Goal: Task Accomplishment & Management: Use online tool/utility

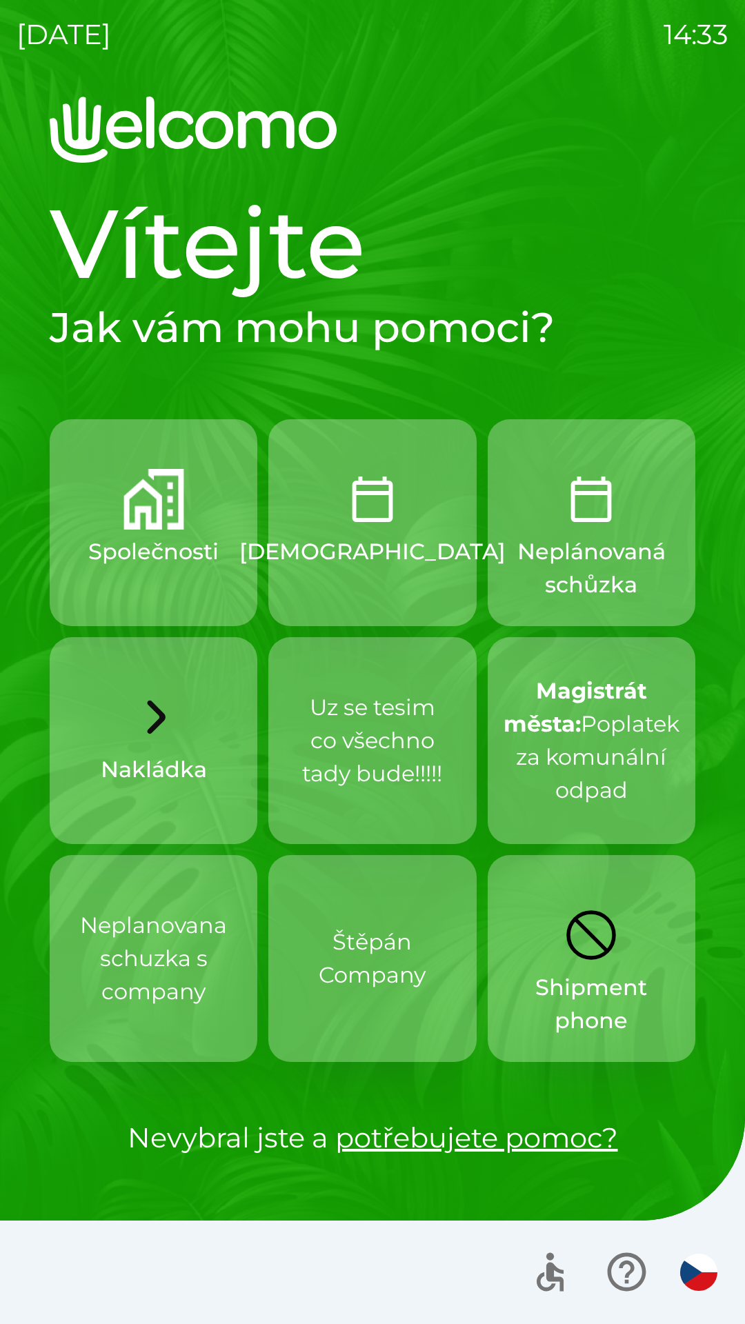
click at [0, 26] on div "[DATE] 14:33 Vítejte Jak vám mohu pomoci? Společnosti Schůzka Neplánovaná schůz…" at bounding box center [372, 662] width 745 height 1324
click at [0, 26] on div "[DATE] 14:34 Vítejte Jak vám mohu pomoci? Společnosti Schůzka Neplánovaná schůz…" at bounding box center [372, 662] width 745 height 1324
click at [99, 506] on button "Společnosti" at bounding box center [154, 522] width 208 height 207
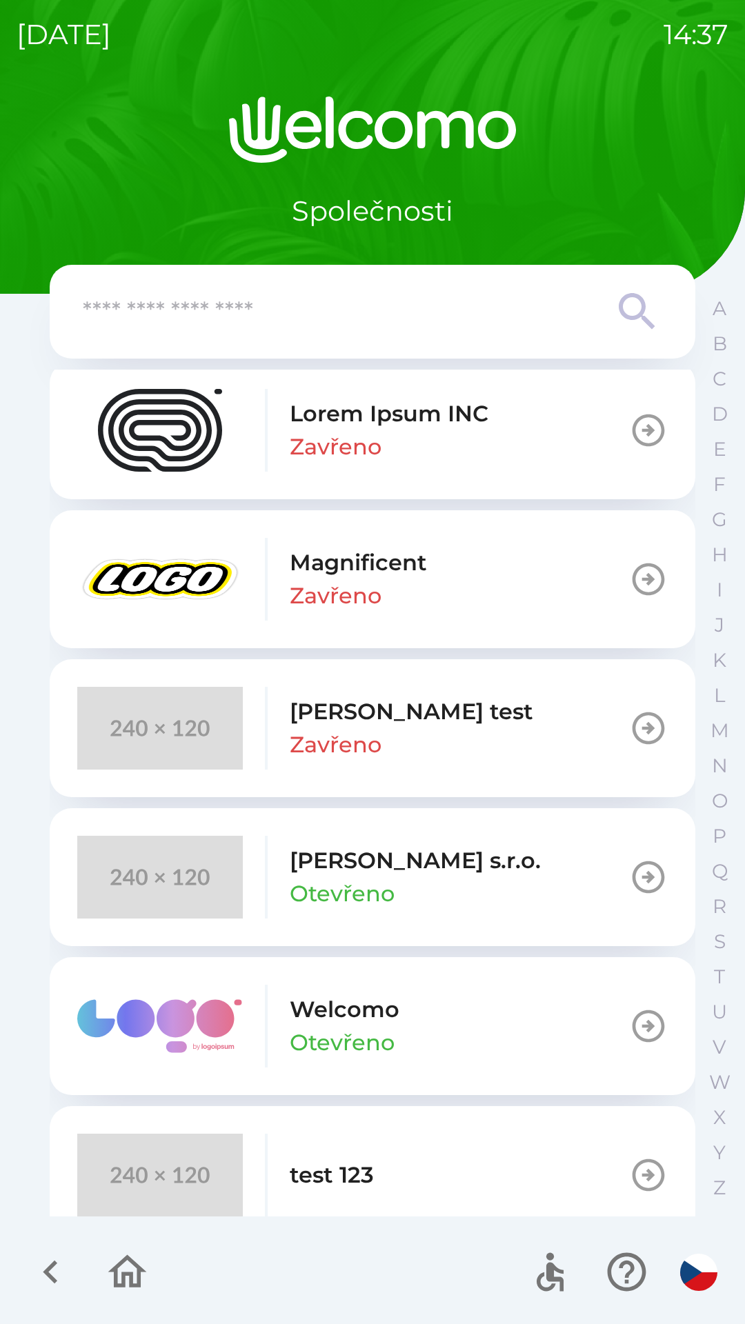
scroll to position [499, 0]
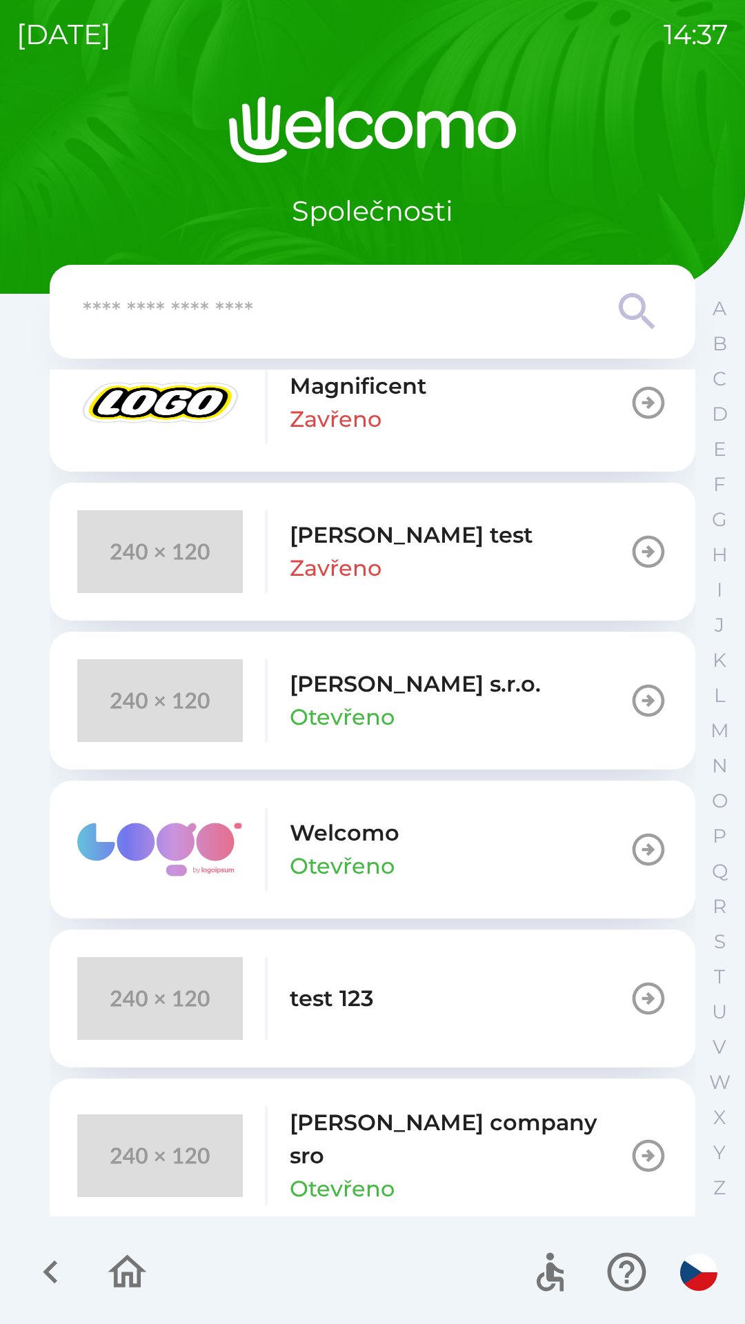
click at [168, 1128] on img "button" at bounding box center [160, 1156] width 166 height 83
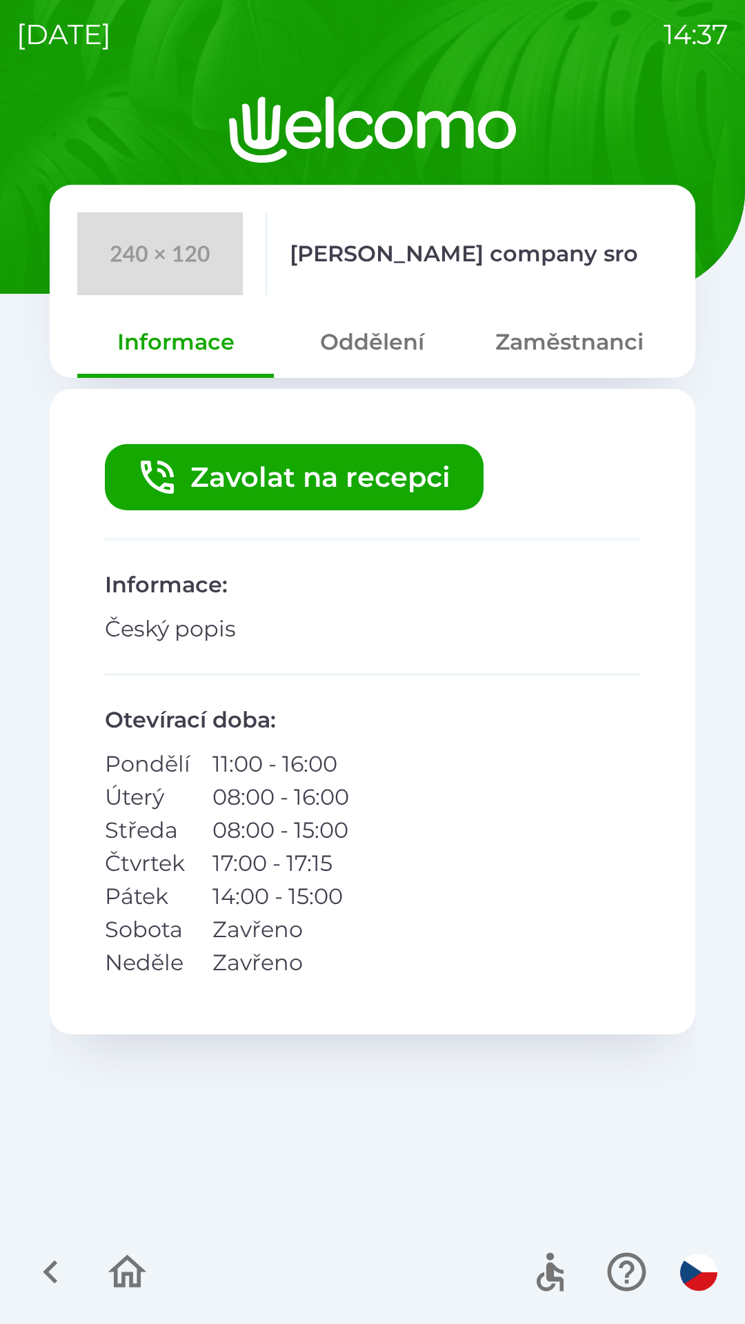
click at [197, 490] on button "Zavolat na recepci" at bounding box center [294, 477] width 379 height 66
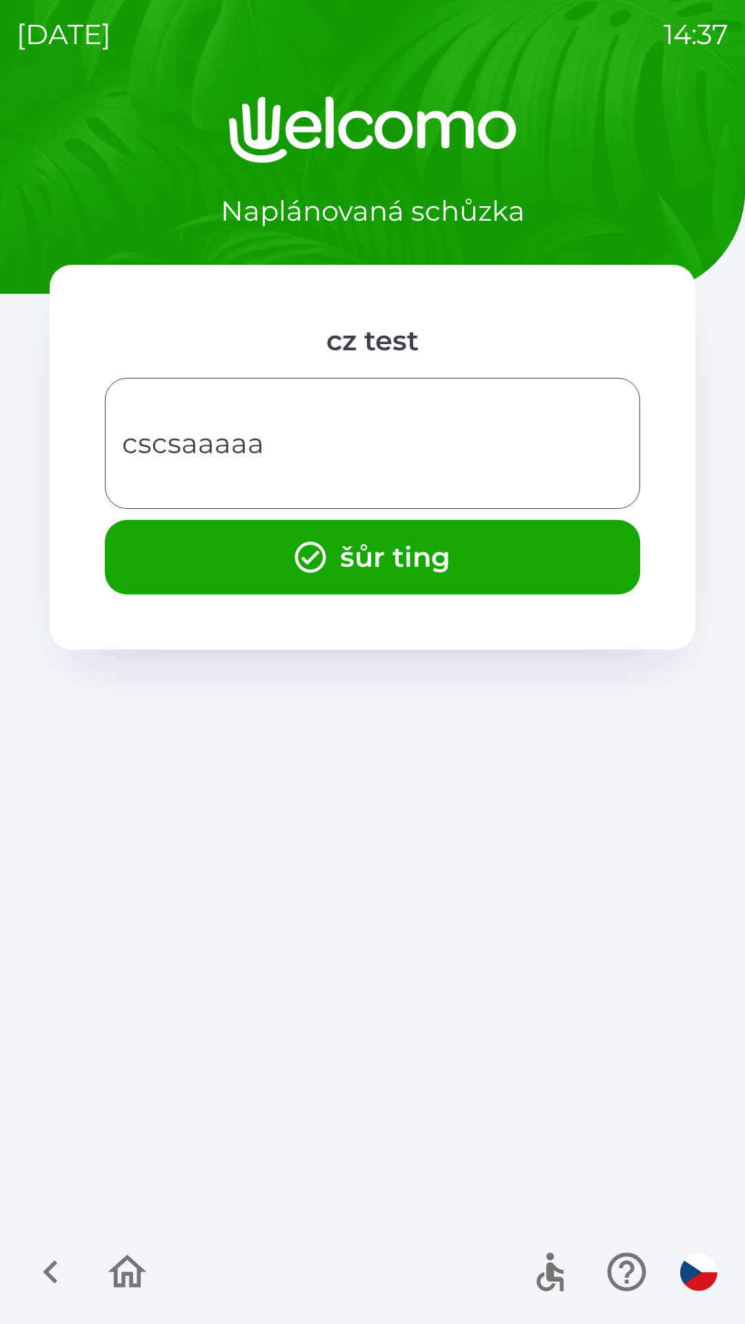
click at [138, 532] on button "šůr ting" at bounding box center [372, 557] width 535 height 74
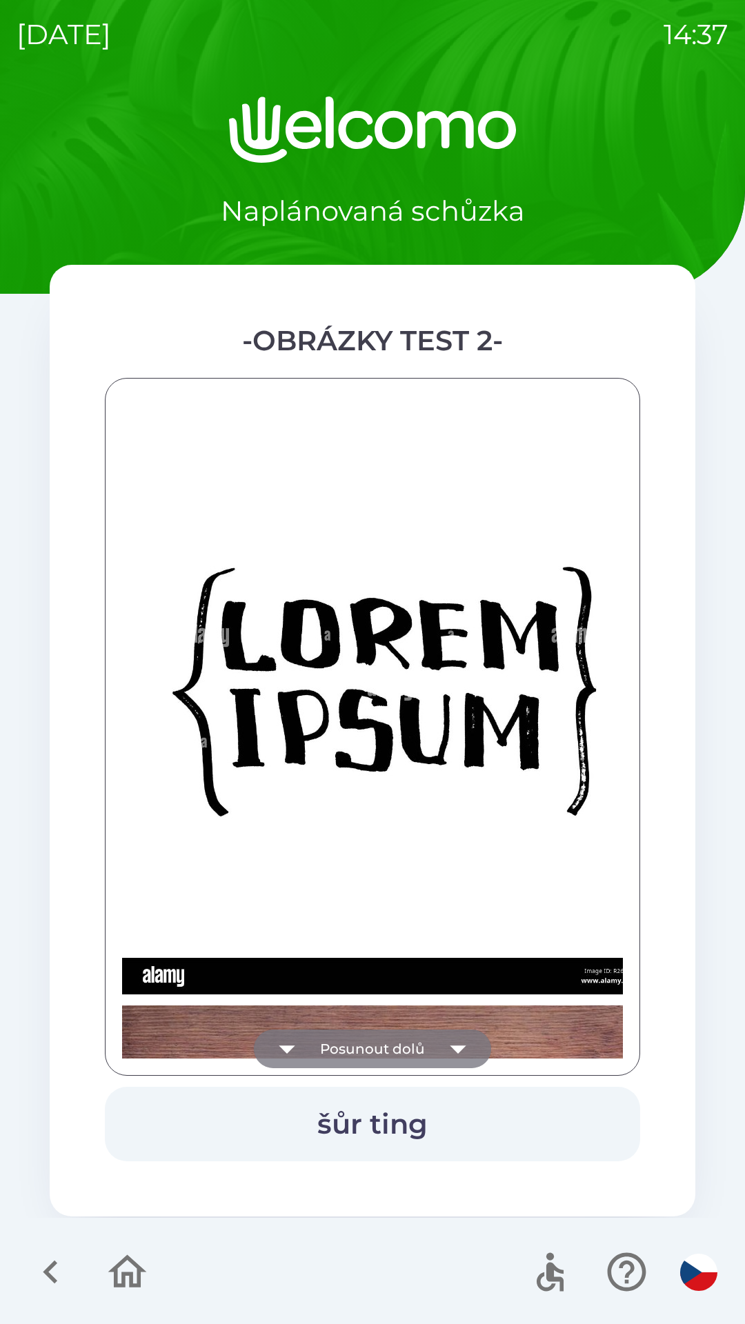
click at [293, 1038] on icon "button" at bounding box center [287, 1049] width 39 height 39
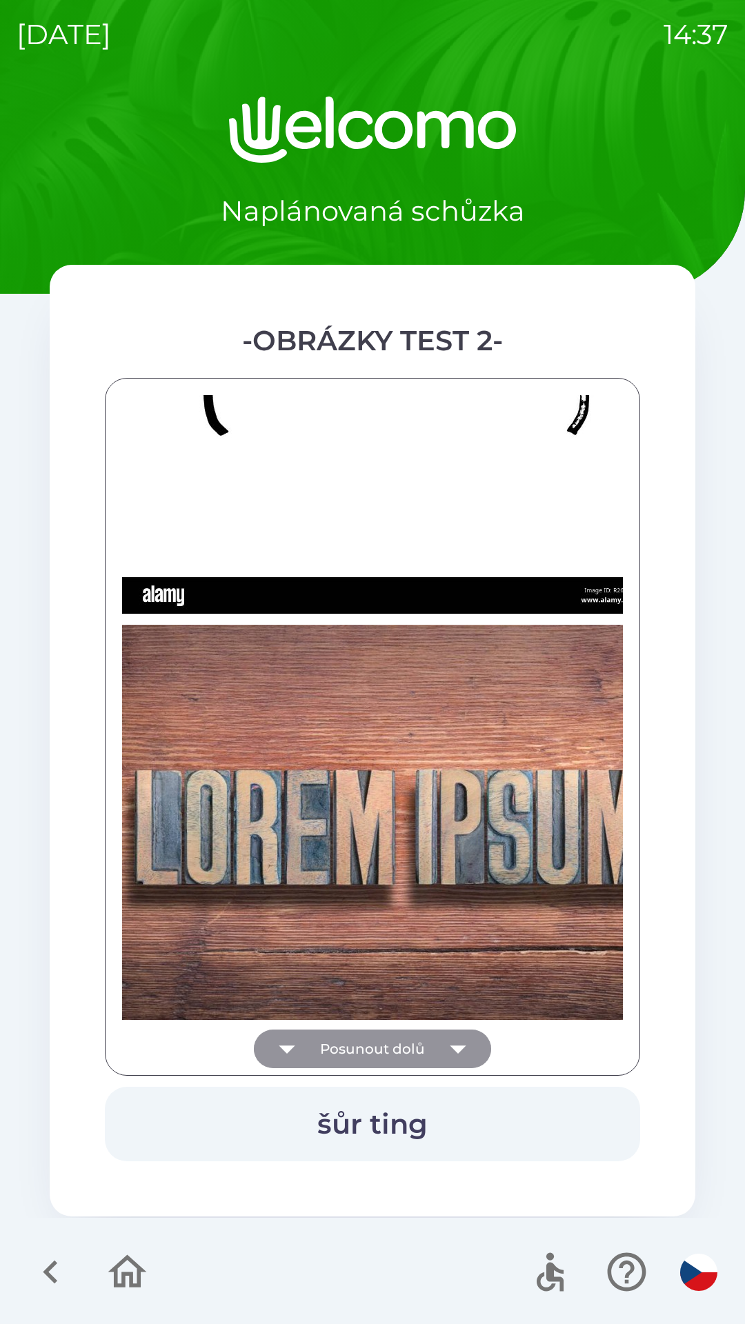
click at [295, 1043] on div at bounding box center [372, 726] width 501 height 663
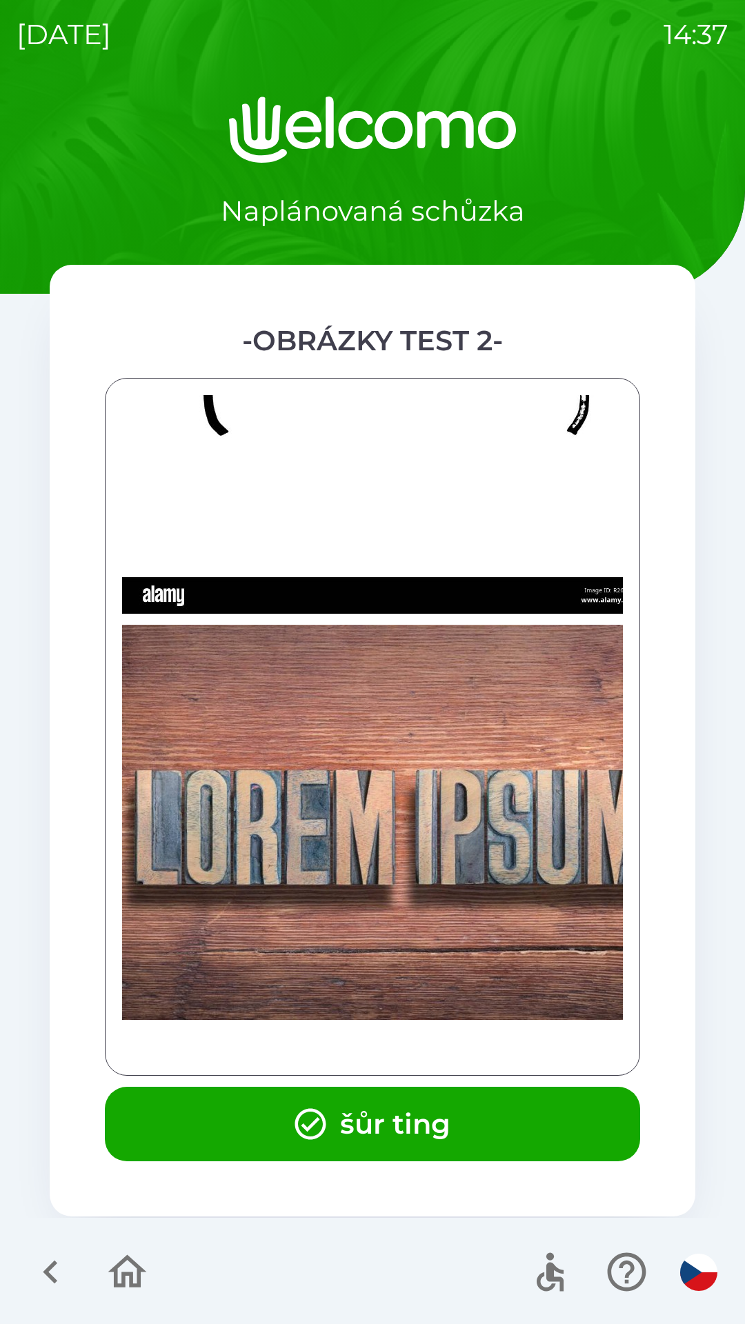
click at [294, 1050] on div at bounding box center [372, 726] width 501 height 663
click at [263, 1108] on button "šůr ting" at bounding box center [372, 1124] width 535 height 74
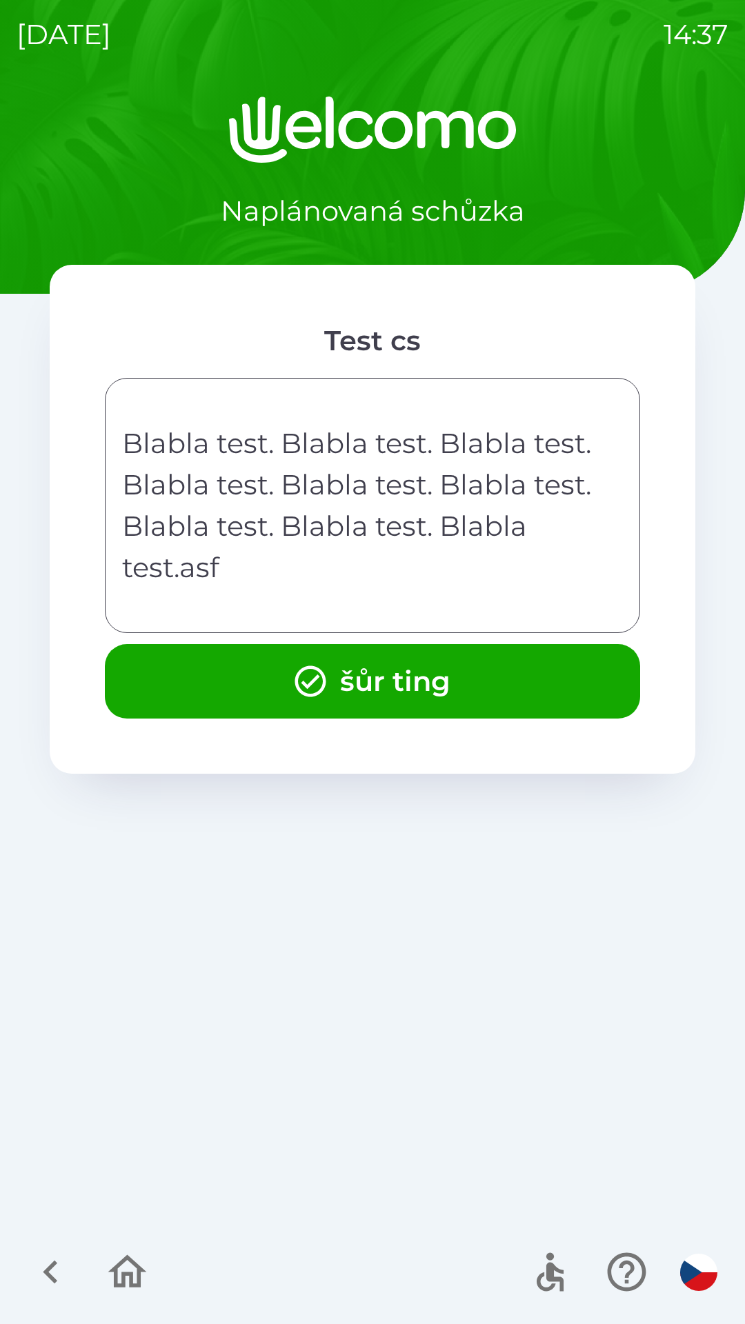
click at [166, 686] on button "šůr ting" at bounding box center [372, 681] width 535 height 74
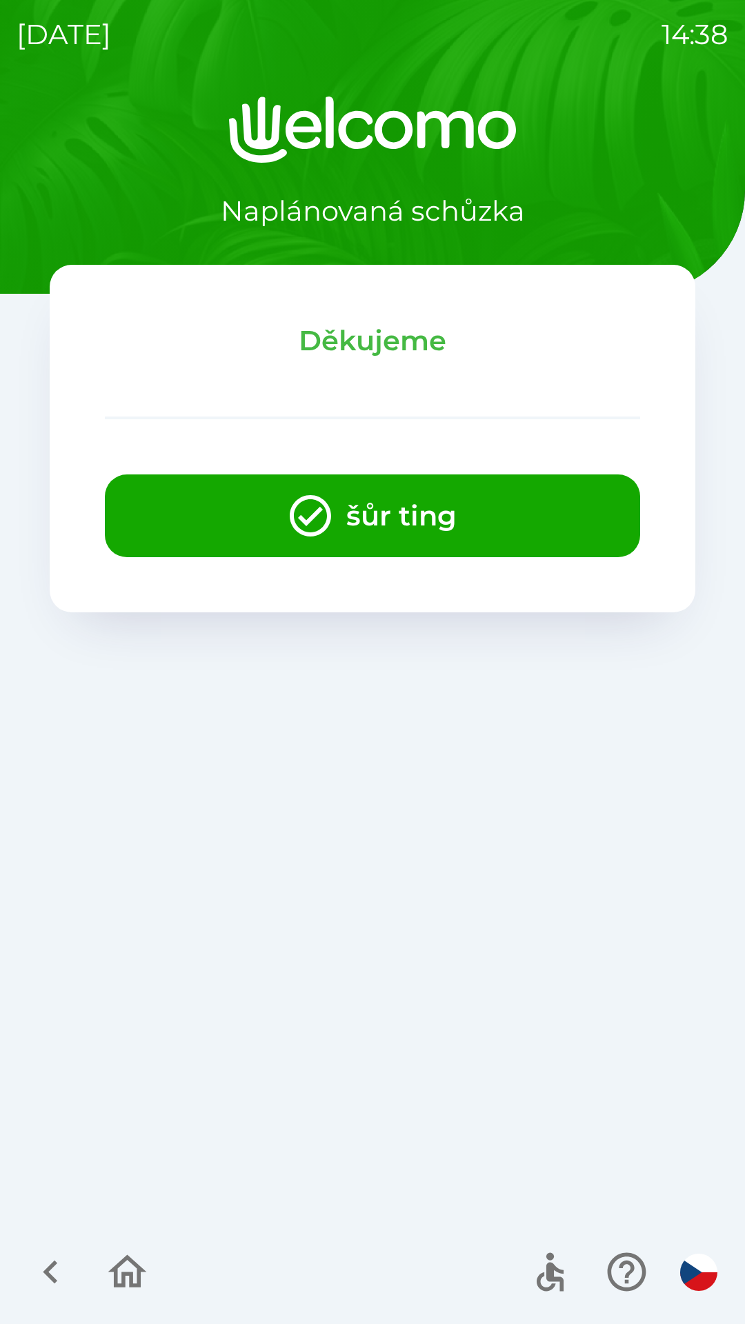
click at [136, 506] on button "šůr ting" at bounding box center [372, 515] width 535 height 83
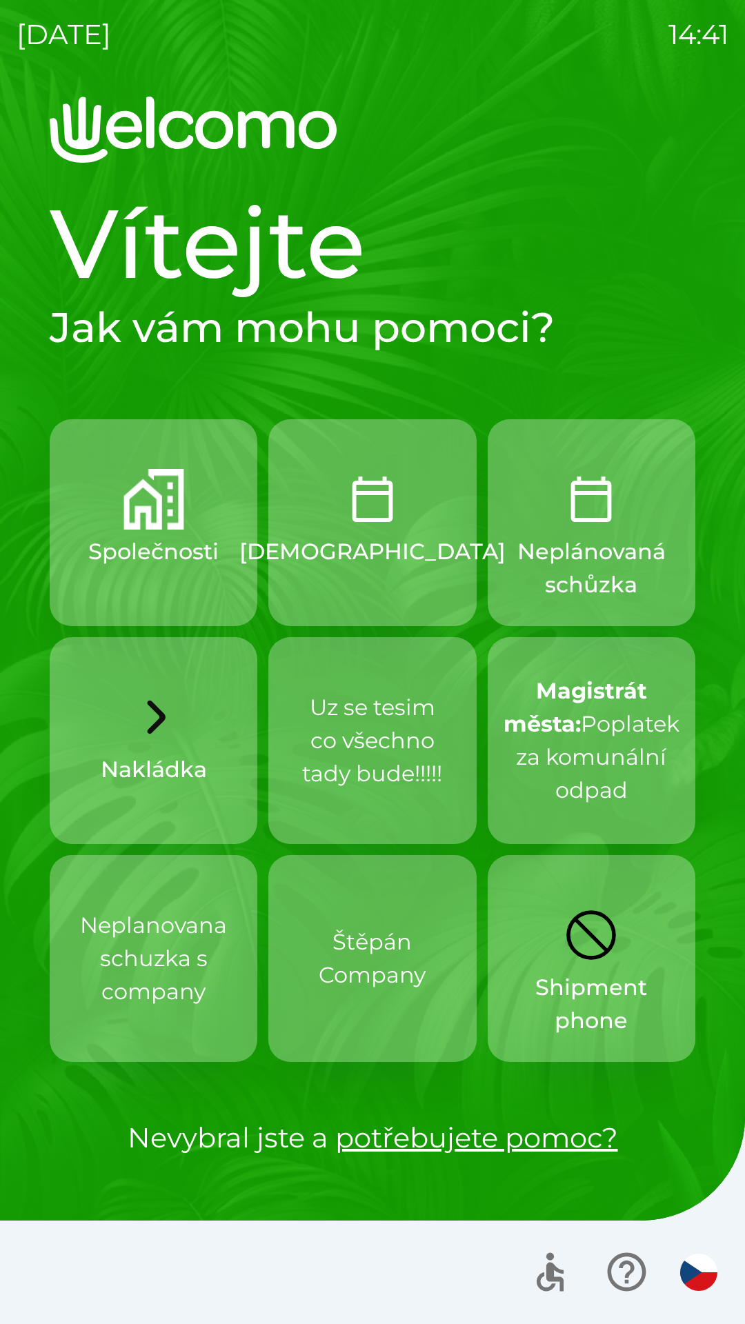
click at [0, 0] on div "[DATE] 14:41 Vítejte Jak vám mohu pomoci? Společnosti Schůzka Neplánovaná schůz…" at bounding box center [372, 662] width 745 height 1324
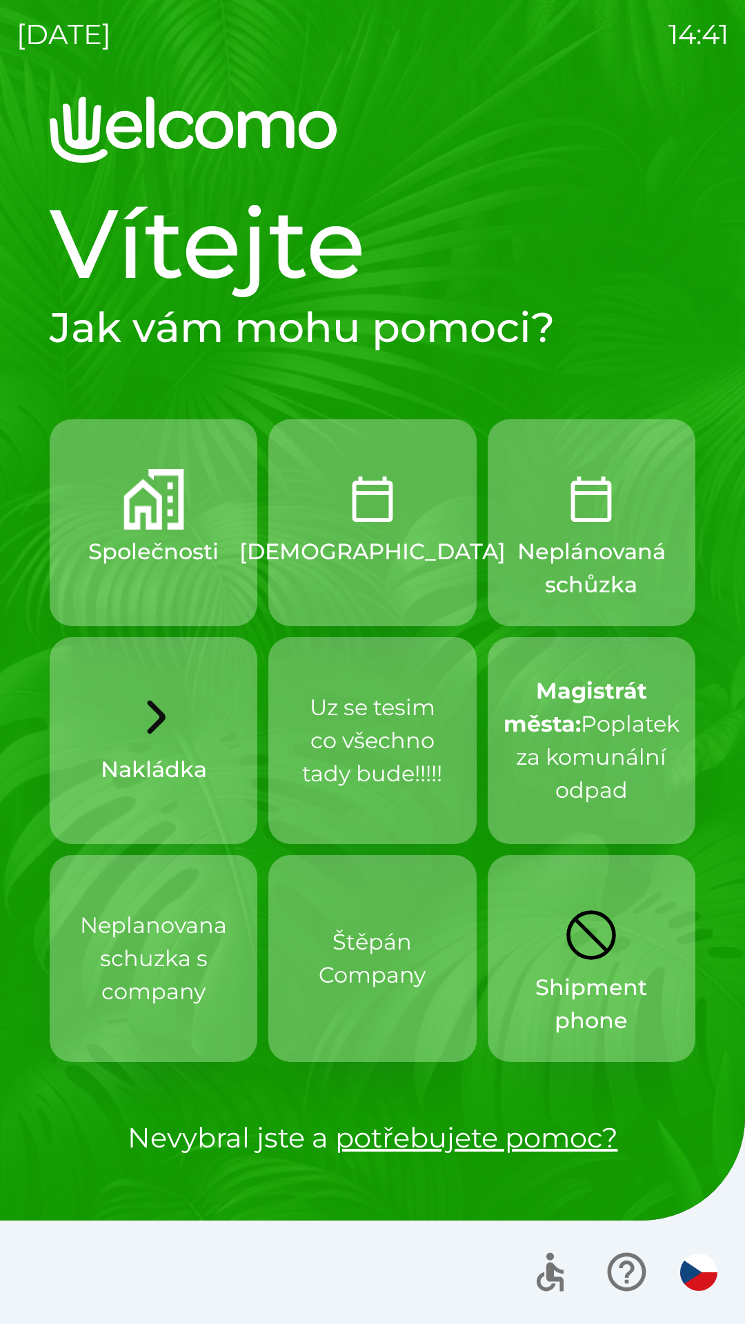
click at [0, 0] on div "[DATE] 14:41 Vítejte Jak vám mohu pomoci? Společnosti Schůzka Neplánovaná schůz…" at bounding box center [372, 662] width 745 height 1324
click at [0, 0] on div "[DATE] 14:42 Vítejte Jak vám mohu pomoci? Společnosti Schůzka Neplánovaná schůz…" at bounding box center [372, 662] width 745 height 1324
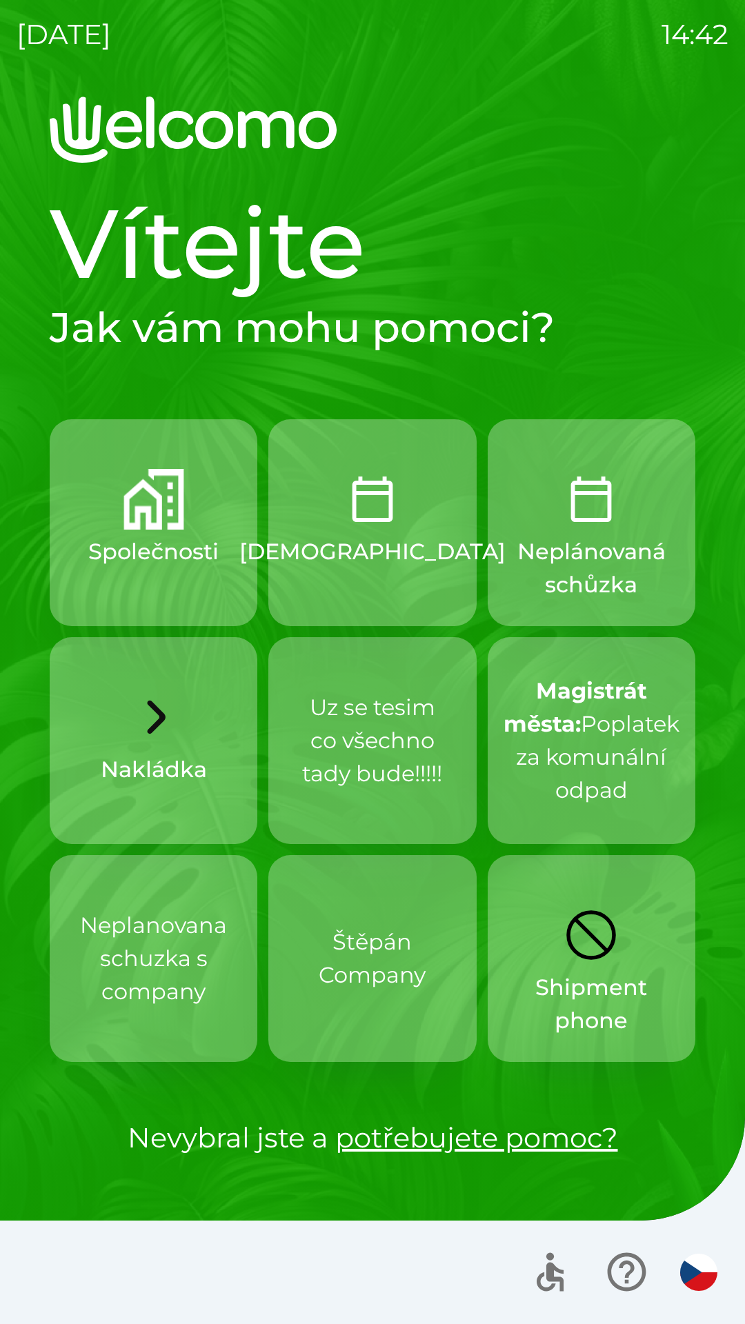
click at [0, 0] on div "[DATE] 14:42 Vítejte Jak vám mohu pomoci? Společnosti Schůzka Neplánovaná schůz…" at bounding box center [372, 662] width 745 height 1324
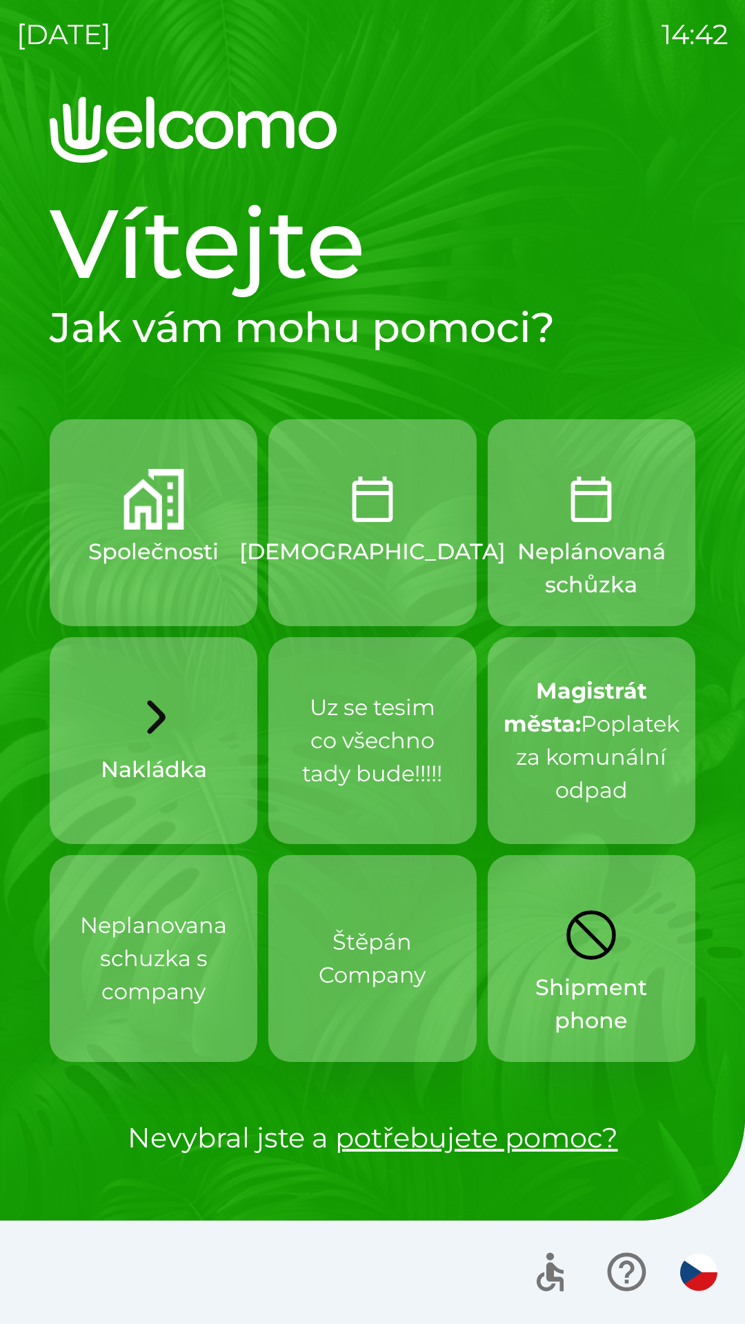
click at [0, 0] on div "[DATE] 14:42 Vítejte Jak vám mohu pomoci? Společnosti Schůzka Neplánovaná schůz…" at bounding box center [372, 662] width 745 height 1324
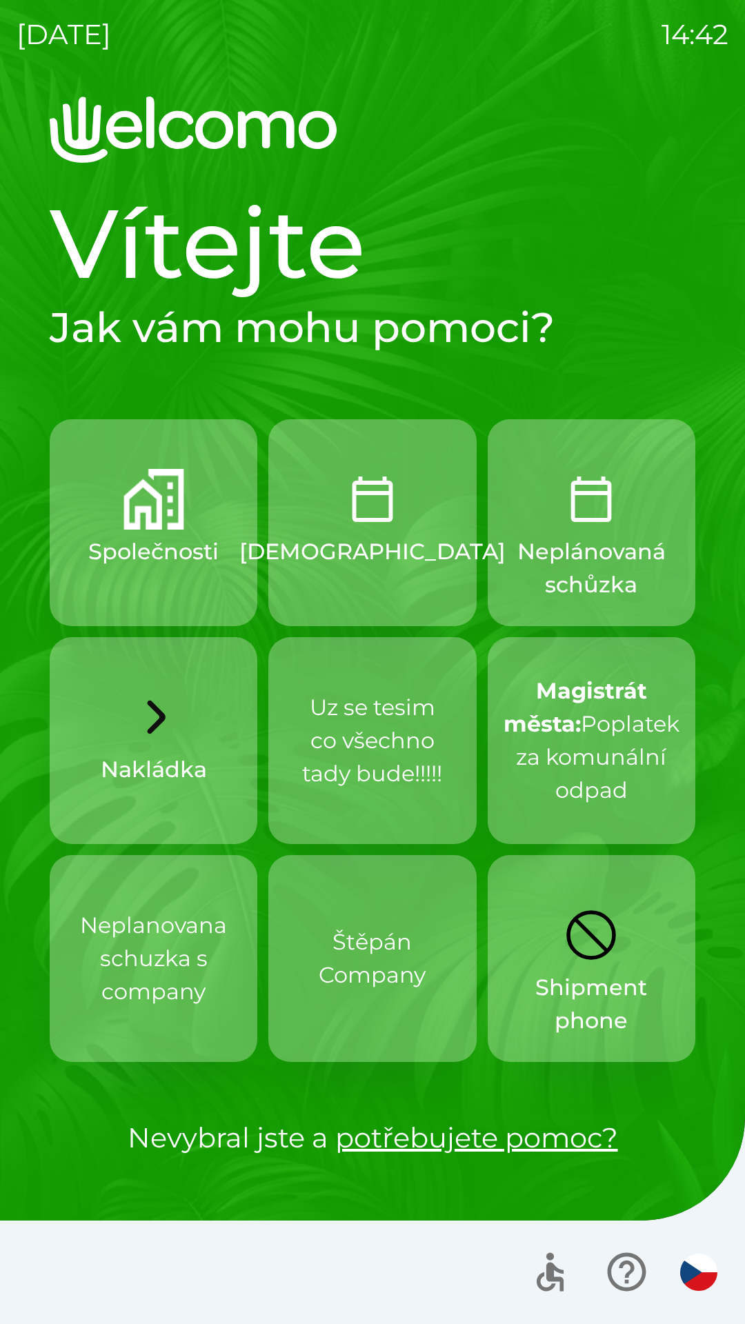
click at [0, 0] on div "[DATE] 14:42 Vítejte Jak vám mohu pomoci? Společnosti Schůzka Neplánovaná schůz…" at bounding box center [372, 662] width 745 height 1324
click at [0, 68] on div "[DATE] 14:51 Vítejte Jak vám mohu pomoci? Společnosti Schůzka Neplánovaná schůz…" at bounding box center [372, 662] width 745 height 1324
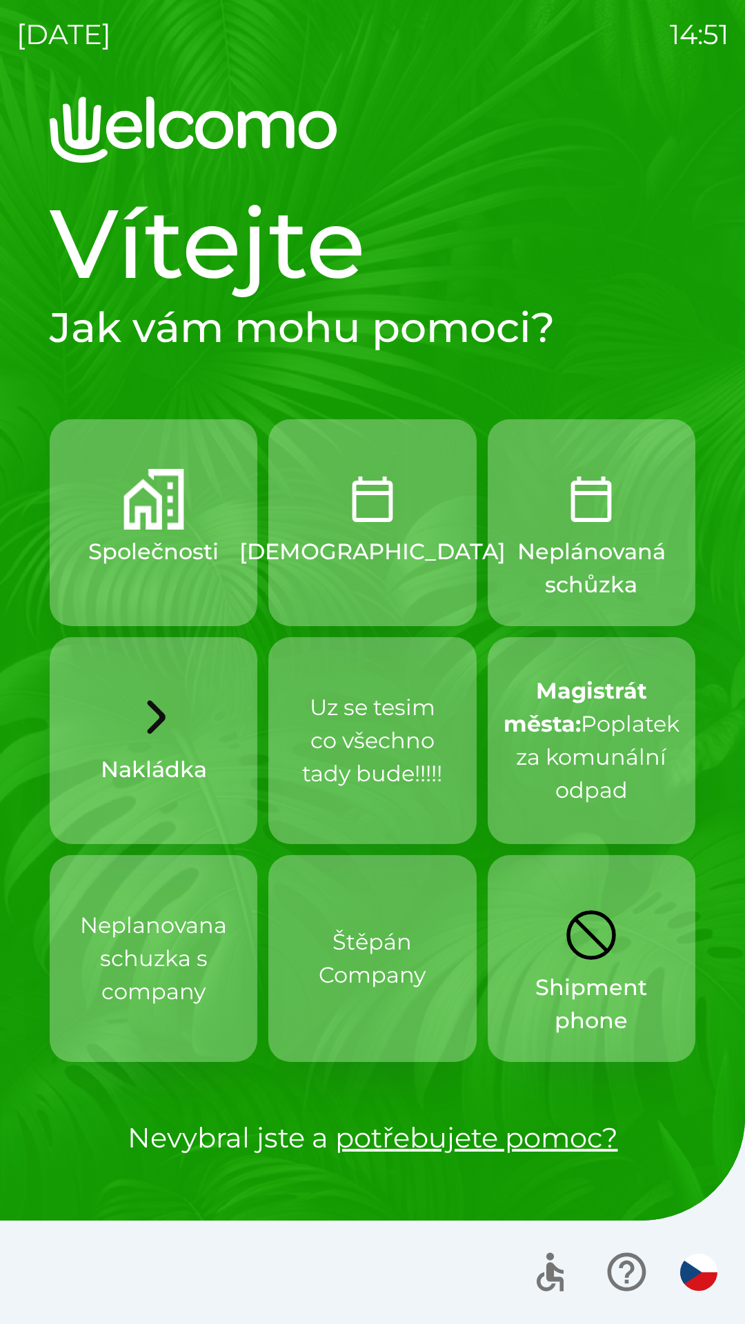
click at [0, 68] on div "[DATE] 14:51 Vítejte Jak vám mohu pomoci? Společnosti Schůzka Neplánovaná schůz…" at bounding box center [372, 662] width 745 height 1324
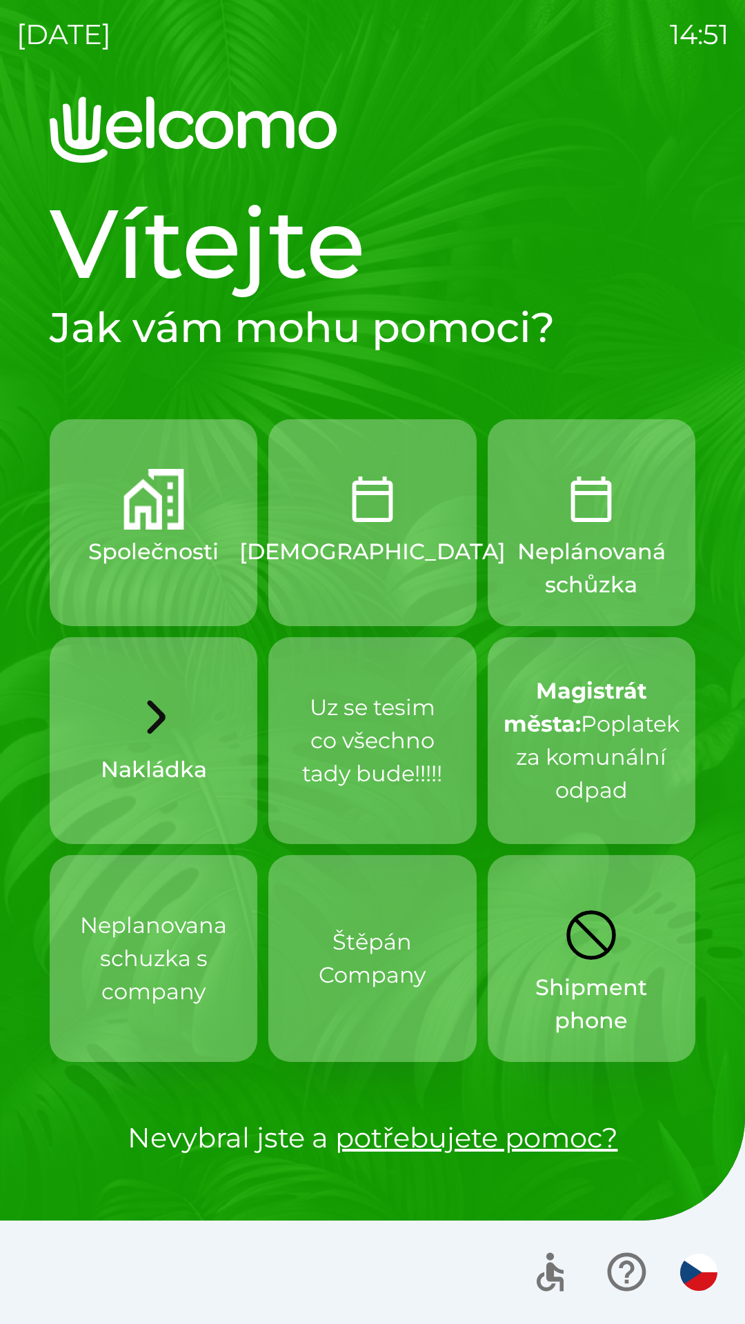
click at [0, 68] on div "[DATE] 14:51 Vítejte Jak vám mohu pomoci? Společnosti Schůzka Neplánovaná schůz…" at bounding box center [372, 662] width 745 height 1324
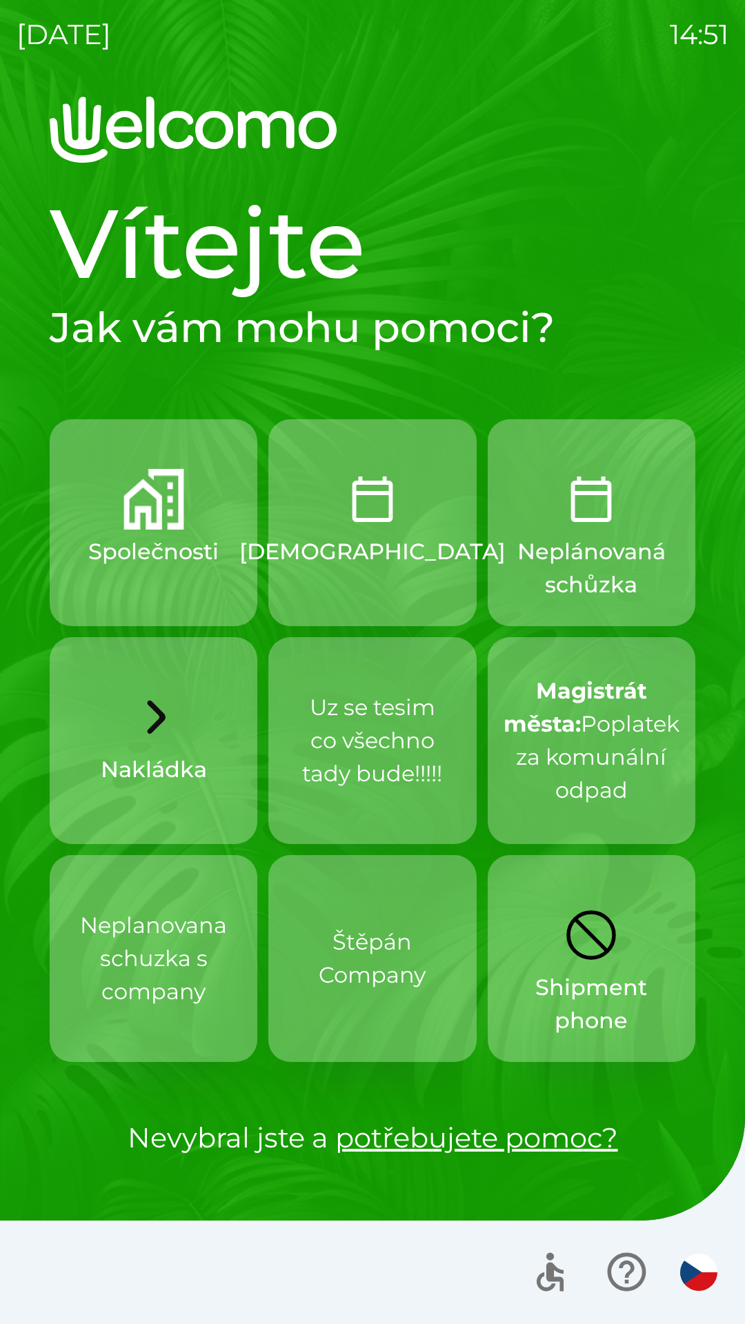
click at [0, 68] on div "[DATE] 14:51 Vítejte Jak vám mohu pomoci? Společnosti Schůzka Neplánovaná schůz…" at bounding box center [372, 662] width 745 height 1324
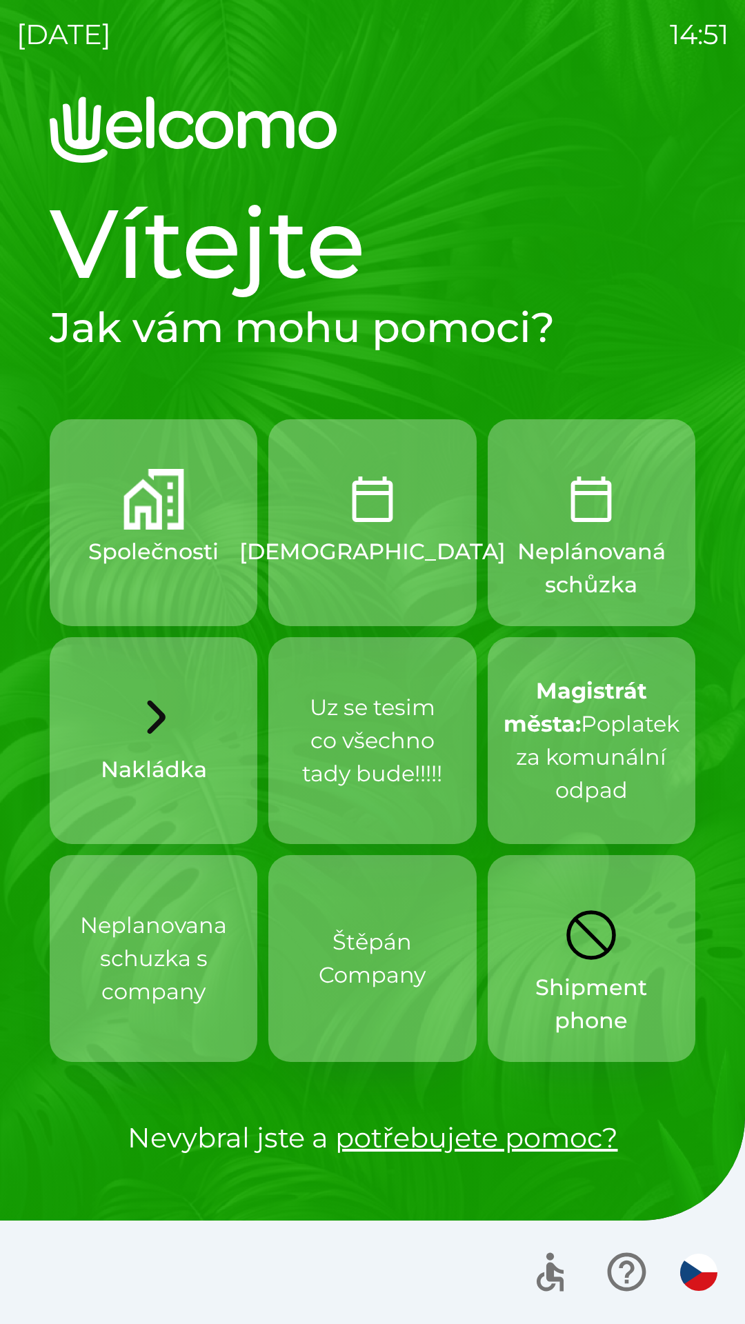
click at [0, 68] on div "[DATE] 14:51 Vítejte Jak vám mohu pomoci? Společnosti Schůzka Neplánovaná schůz…" at bounding box center [372, 662] width 745 height 1324
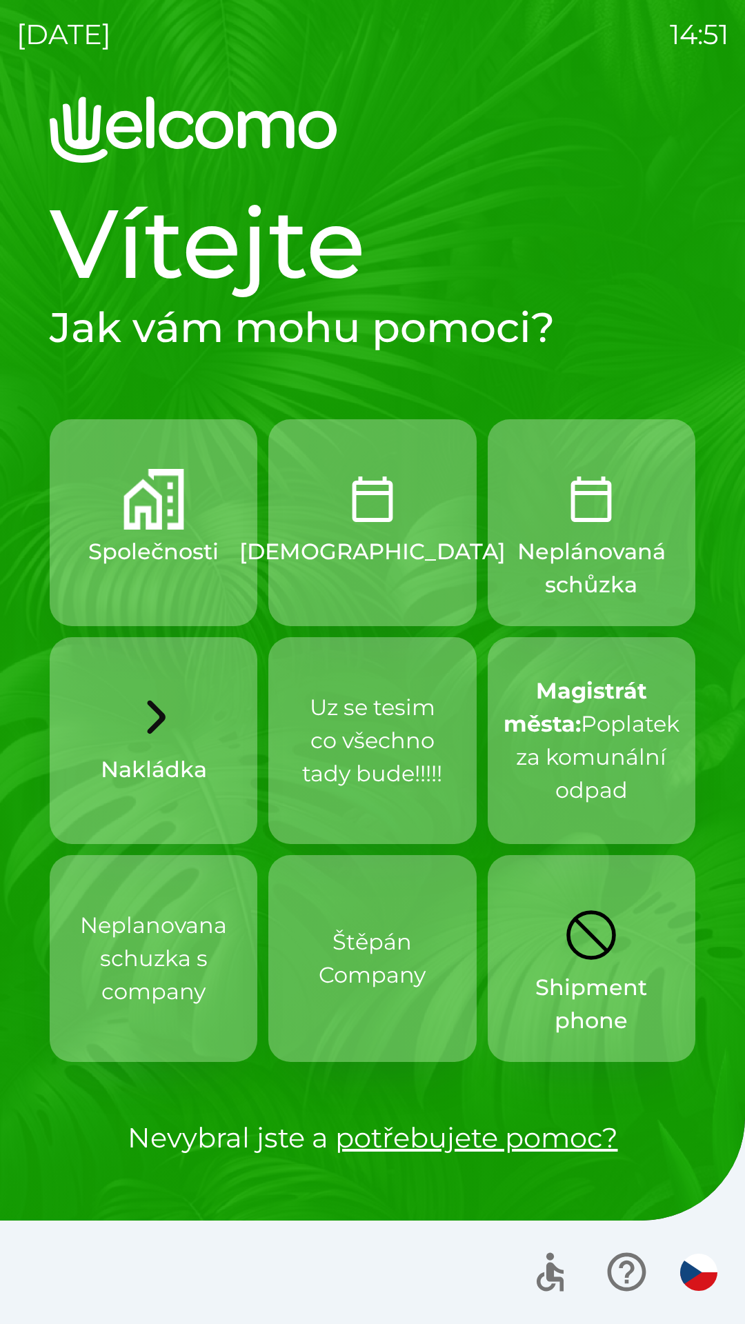
click at [0, 68] on div "[DATE] 14:51 Vítejte Jak vám mohu pomoci? Společnosti Schůzka Neplánovaná schůz…" at bounding box center [372, 662] width 745 height 1324
